Goal: Browse casually: Explore the website without a specific task or goal

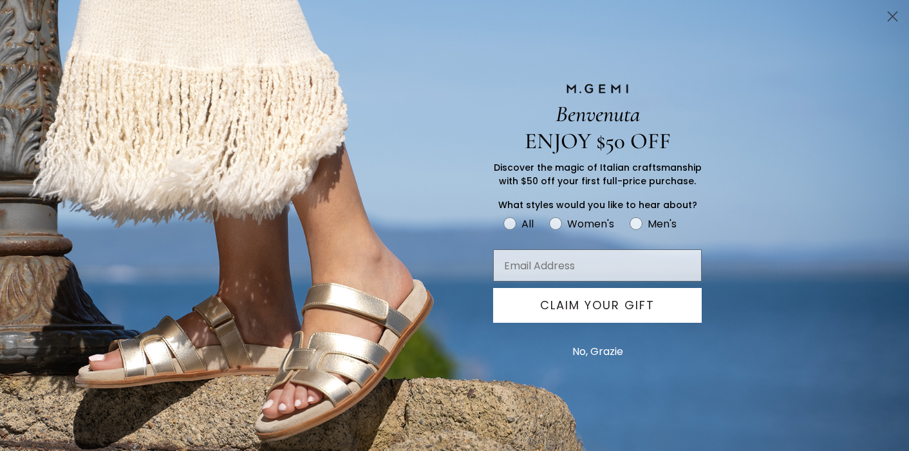
click at [893, 20] on circle "Close dialog" at bounding box center [892, 16] width 21 height 21
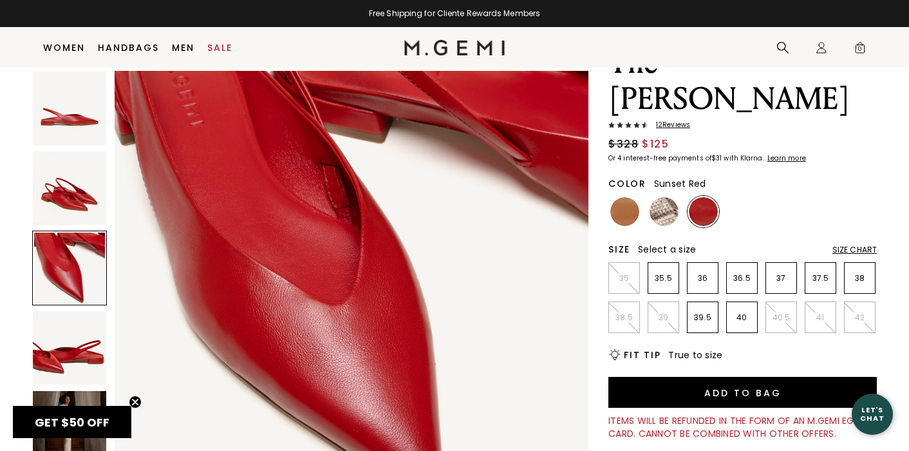
scroll to position [1020, 0]
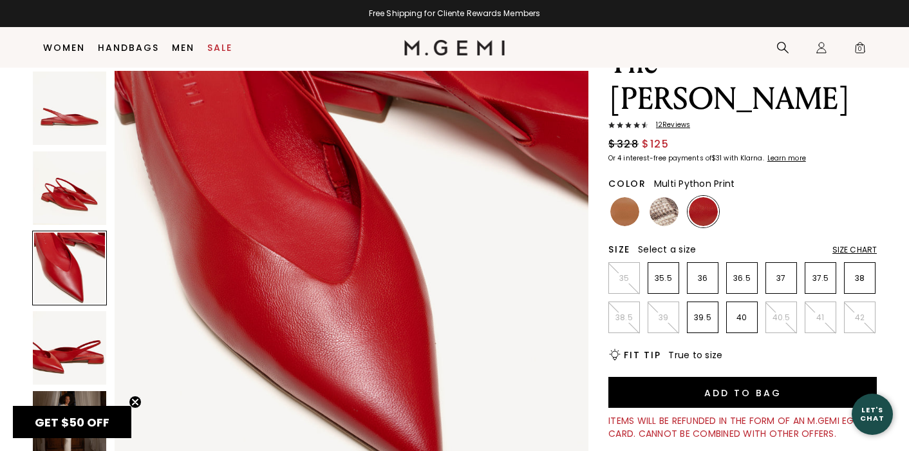
click at [666, 197] on img at bounding box center [664, 211] width 29 height 29
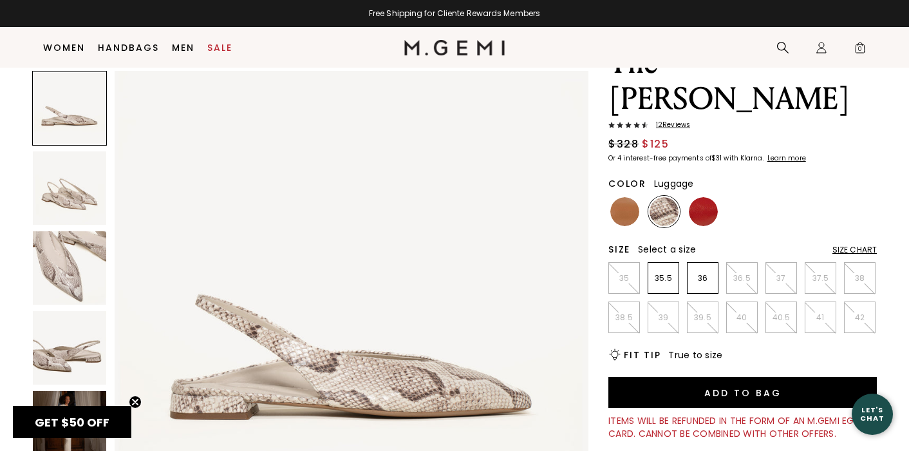
click at [625, 197] on img at bounding box center [624, 211] width 29 height 29
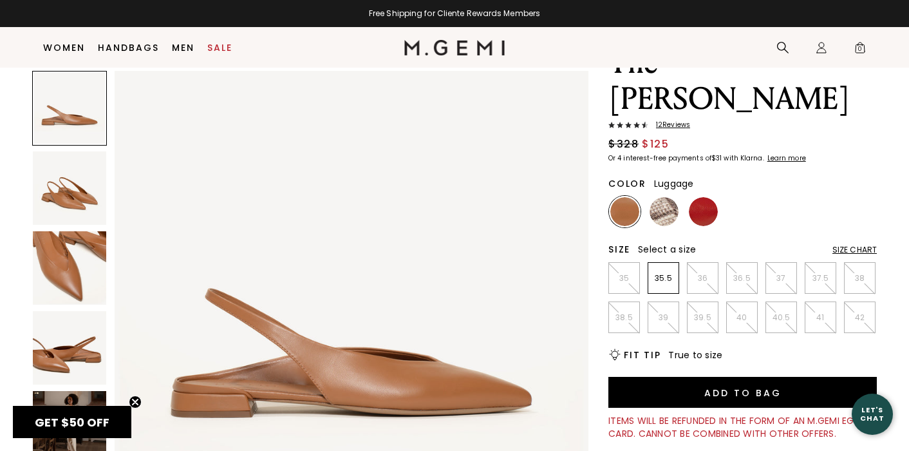
click at [97, 196] on img at bounding box center [69, 187] width 73 height 73
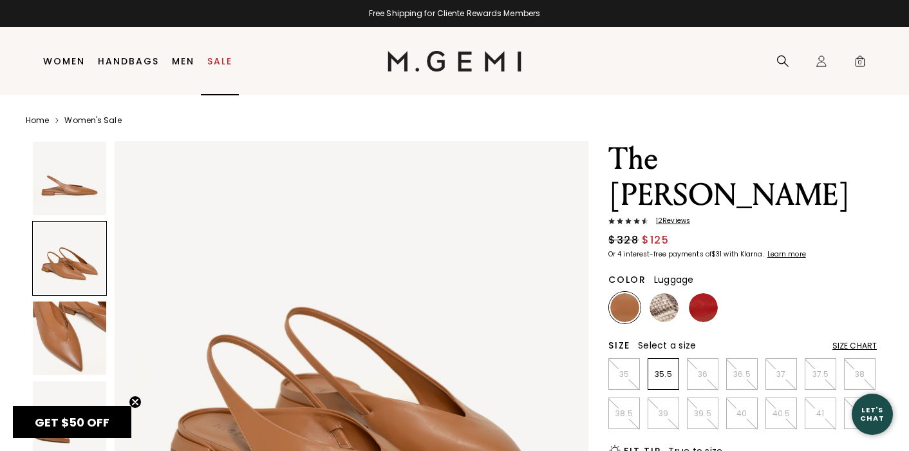
click at [218, 59] on link "Sale" at bounding box center [219, 61] width 25 height 10
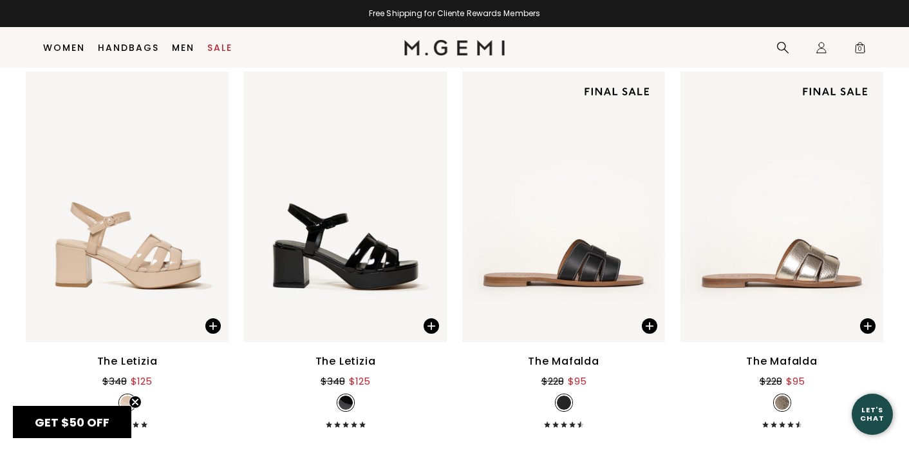
scroll to position [6309, 0]
